Goal: Task Accomplishment & Management: Complete application form

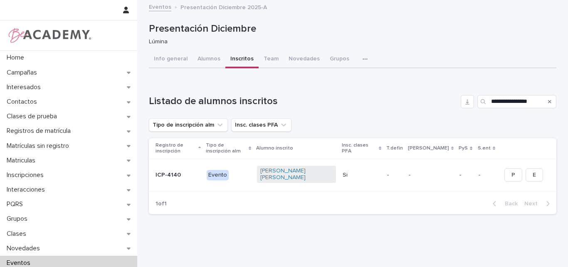
type input "**********"
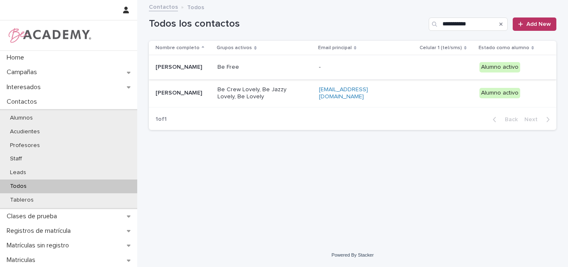
type input "**********"
click at [179, 65] on p "[PERSON_NAME]" at bounding box center [183, 67] width 55 height 7
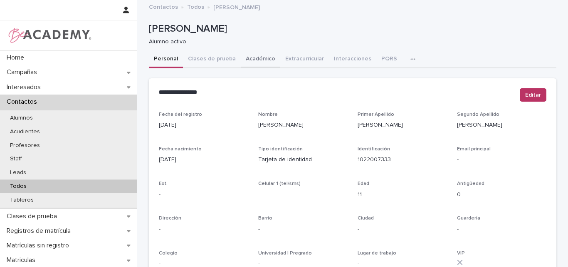
click at [257, 57] on button "Académico" at bounding box center [261, 59] width 40 height 17
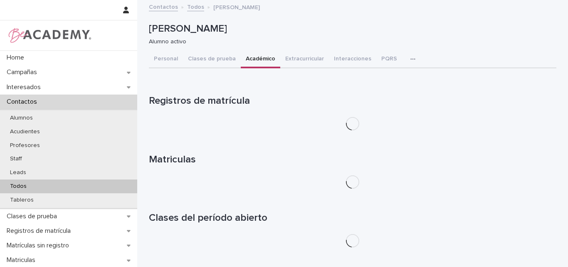
click at [252, 59] on button "Académico" at bounding box center [261, 59] width 40 height 17
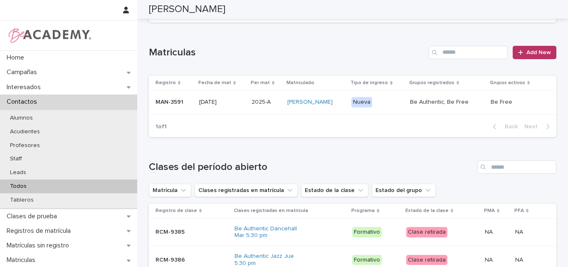
scroll to position [166, 0]
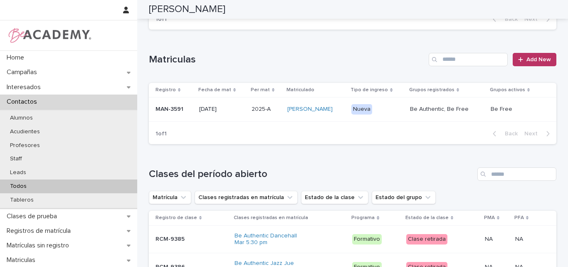
click at [173, 114] on div "MAN-3591" at bounding box center [174, 109] width 37 height 14
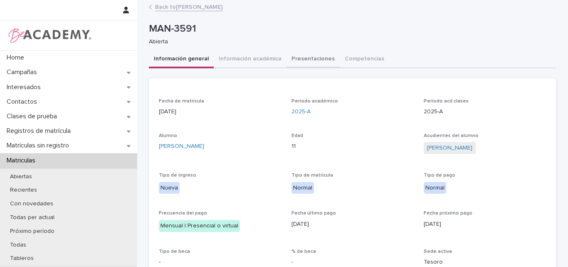
click at [302, 59] on button "Presentaciones" at bounding box center [313, 59] width 53 height 17
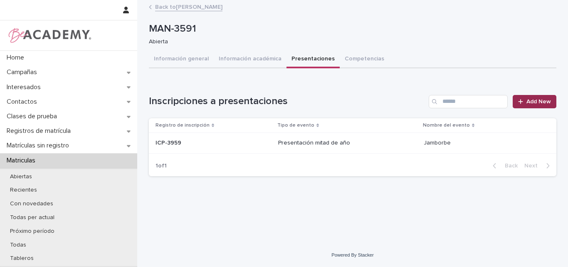
click at [541, 100] on span "Add New" at bounding box center [539, 102] width 25 height 6
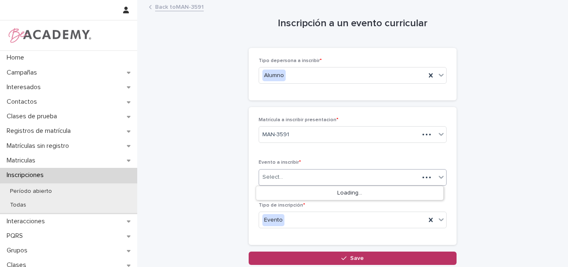
click at [300, 177] on div "Select..." at bounding box center [339, 177] width 160 height 14
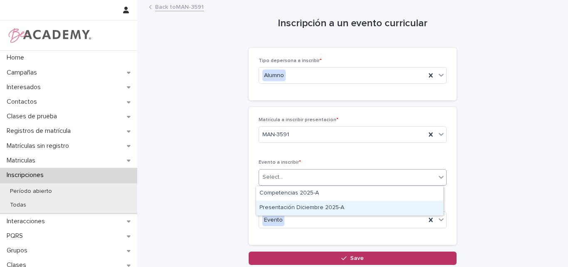
click at [305, 206] on div "Presentación Diciembre 2025-A" at bounding box center [349, 208] width 187 height 15
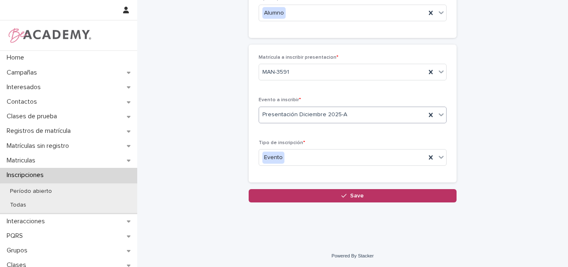
scroll to position [63, 0]
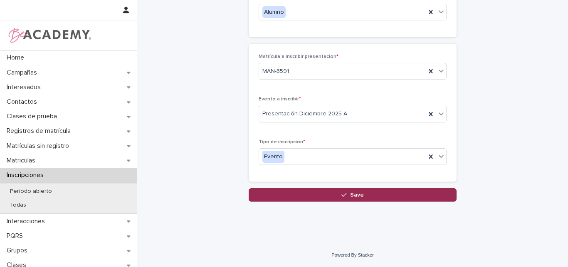
click at [359, 193] on span "Save" at bounding box center [357, 195] width 14 height 6
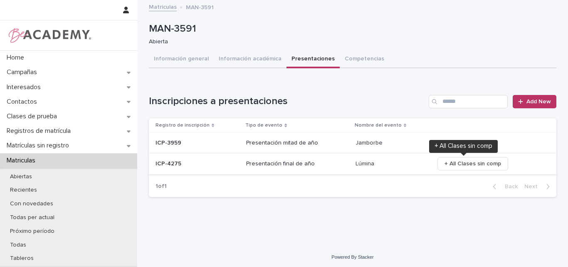
click at [460, 161] on span "+ All Clases sin comp" at bounding box center [473, 163] width 57 height 8
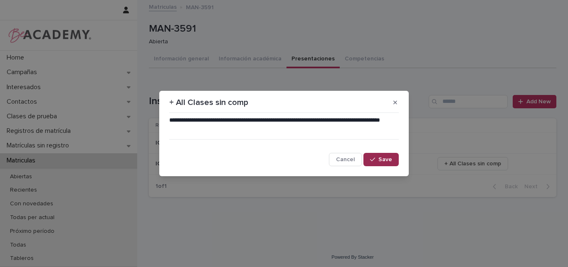
click at [384, 158] on span "Save" at bounding box center [386, 159] width 14 height 6
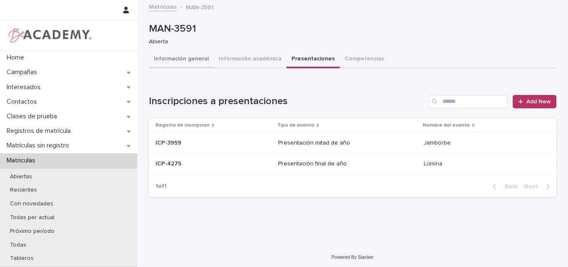
click at [187, 59] on button "Información general" at bounding box center [181, 59] width 65 height 17
